Goal: Transaction & Acquisition: Purchase product/service

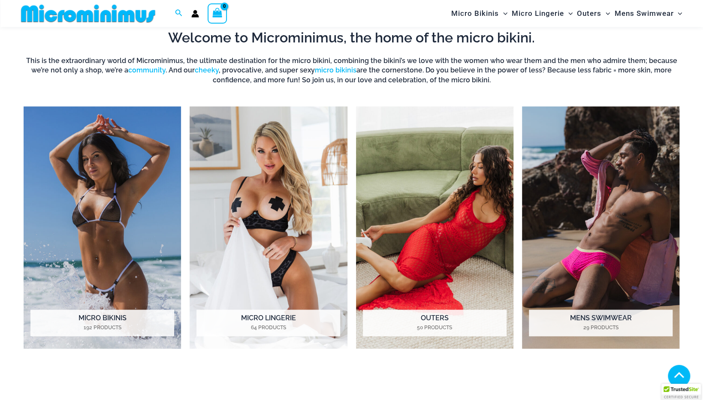
scroll to position [635, 0]
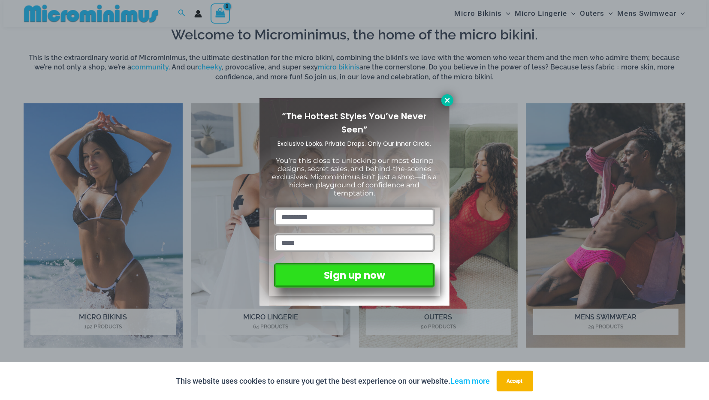
click at [443, 101] on button at bounding box center [447, 100] width 12 height 12
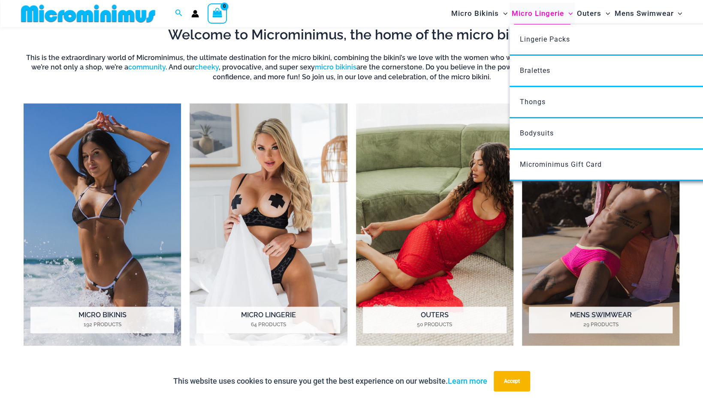
click at [521, 14] on span "Micro Lingerie" at bounding box center [538, 14] width 52 height 22
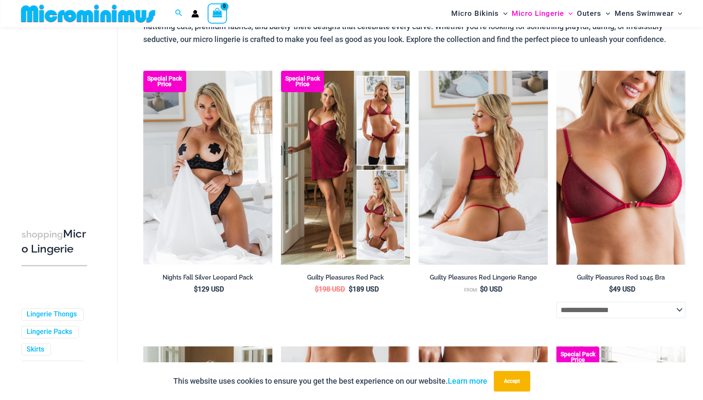
click at [445, 210] on img at bounding box center [482, 168] width 129 height 194
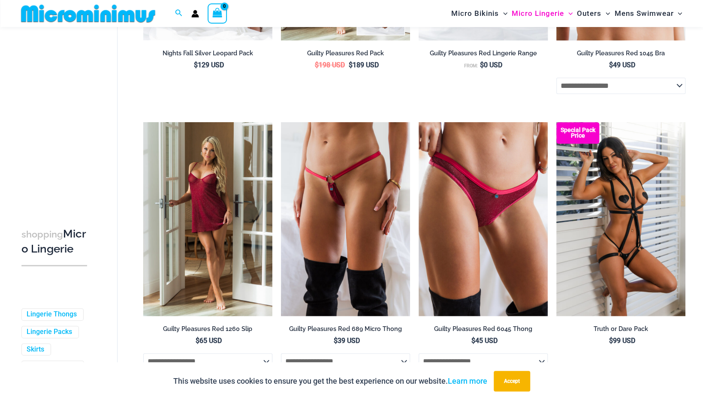
scroll to position [309, 0]
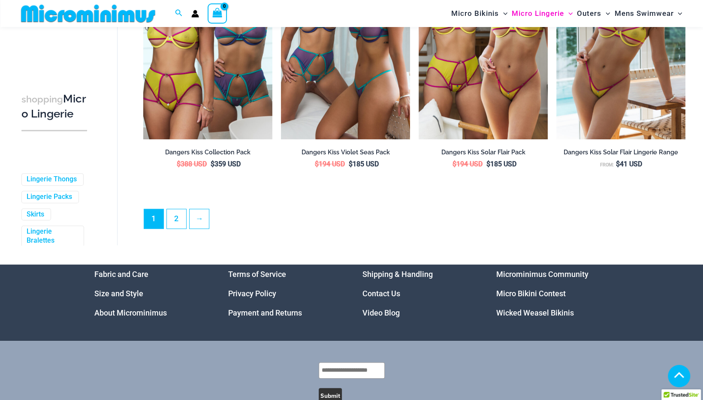
scroll to position [2127, 0]
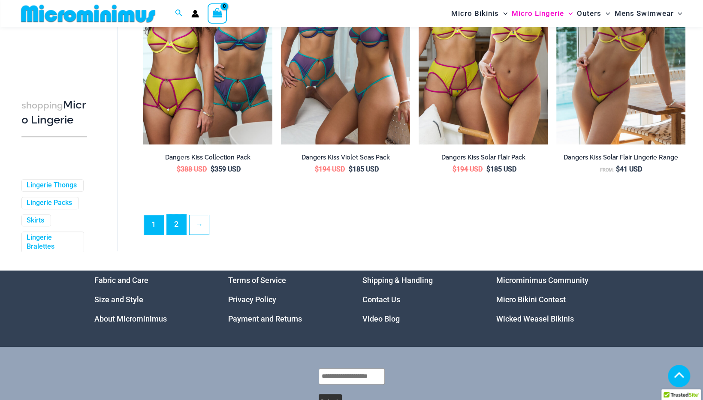
click at [173, 229] on link "2" at bounding box center [176, 224] width 19 height 20
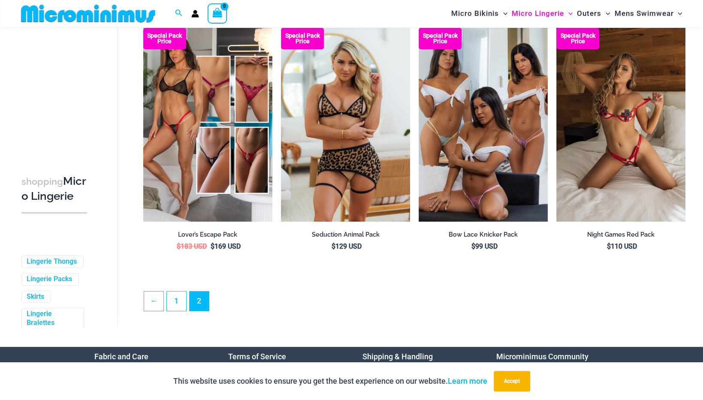
scroll to position [2156, 0]
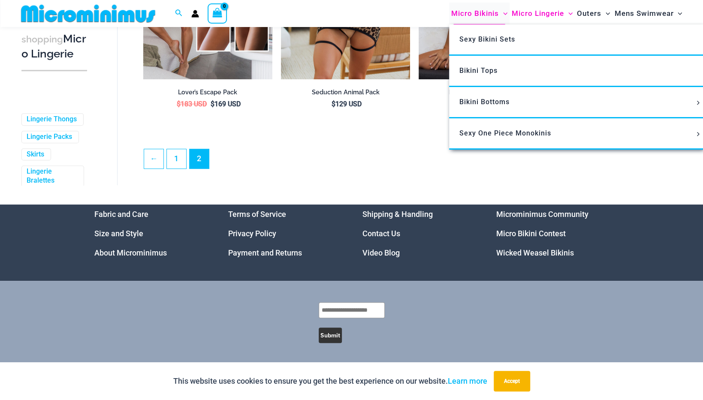
click at [481, 13] on span "Micro Bikinis" at bounding box center [475, 14] width 48 height 22
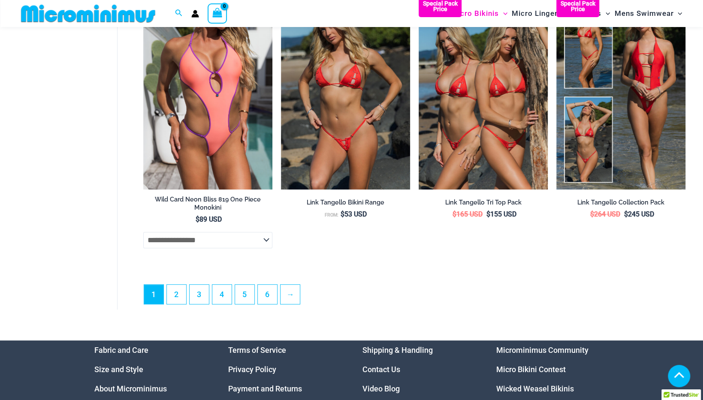
scroll to position [2242, 0]
click at [284, 303] on link "→" at bounding box center [290, 294] width 20 height 20
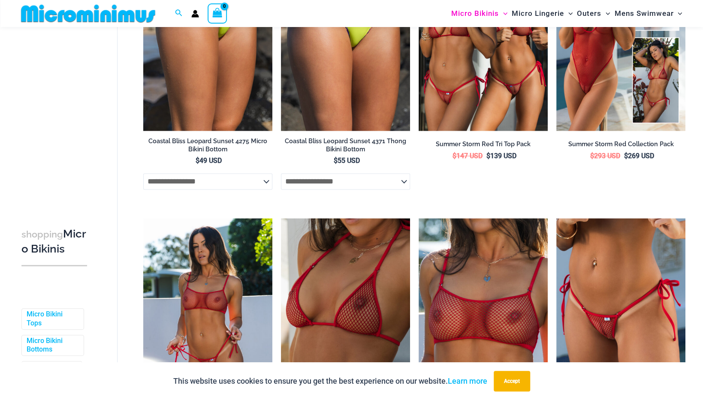
scroll to position [715, 0]
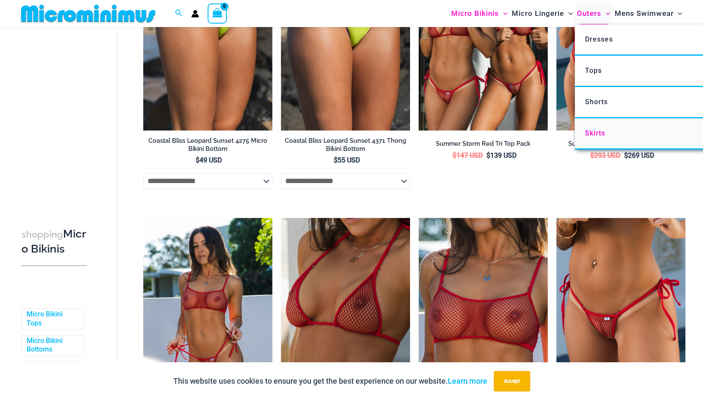
click at [597, 132] on span "Skirts" at bounding box center [595, 133] width 20 height 8
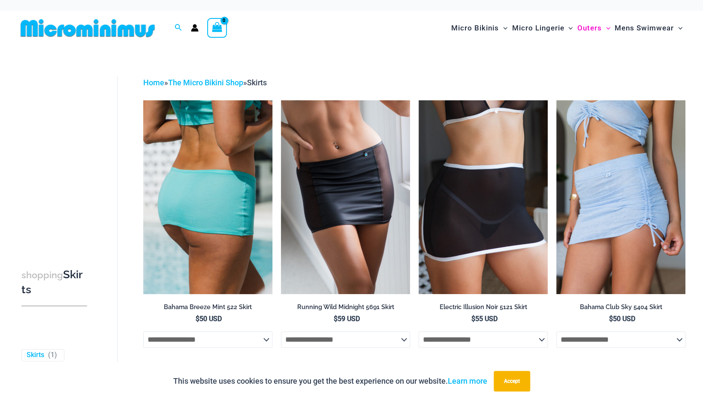
scroll to position [2, 0]
